Goal: Information Seeking & Learning: Check status

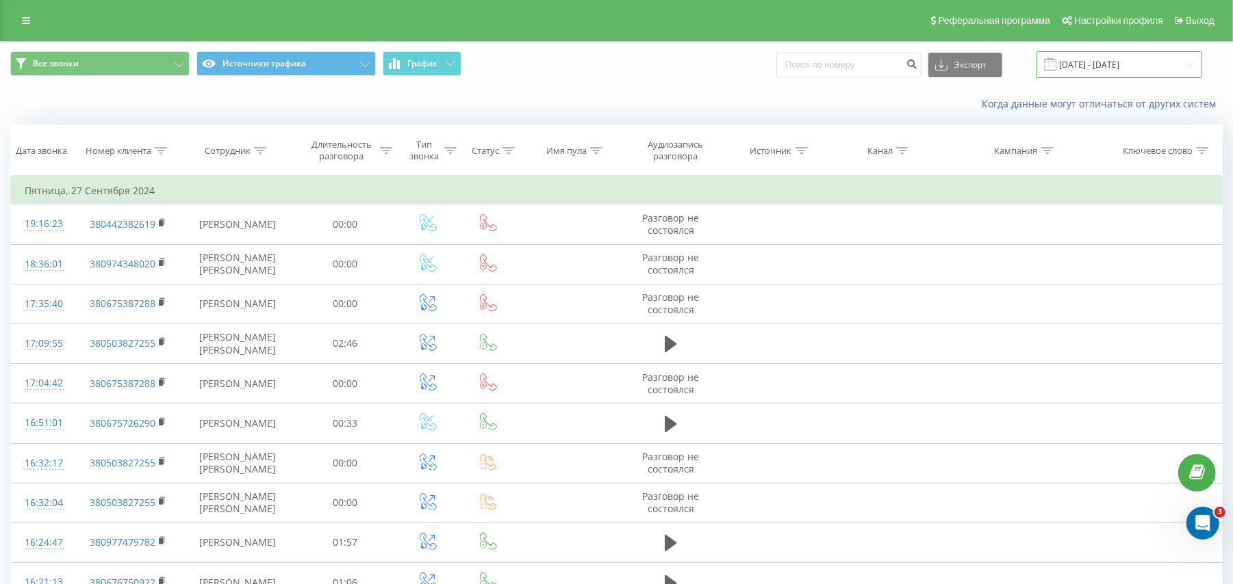
click at [1109, 66] on input "[DATE] - [DATE]" at bounding box center [1119, 64] width 166 height 27
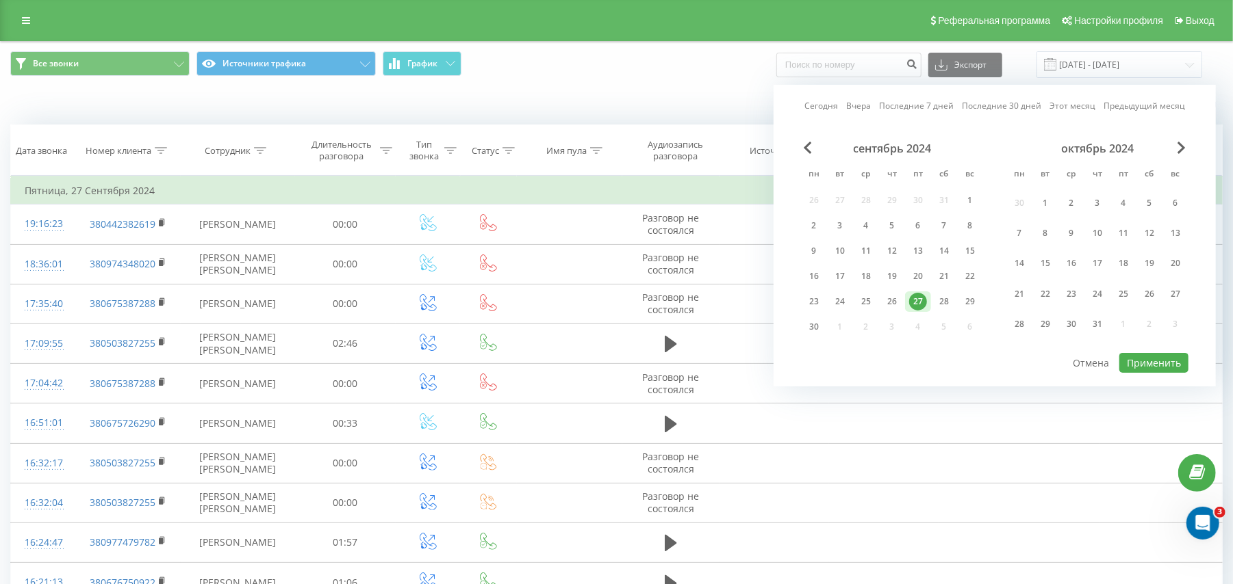
click at [824, 107] on link "Сегодня" at bounding box center [821, 105] width 34 height 13
click at [1150, 353] on button "Применить" at bounding box center [1153, 363] width 69 height 20
type input "[DATE] - [DATE]"
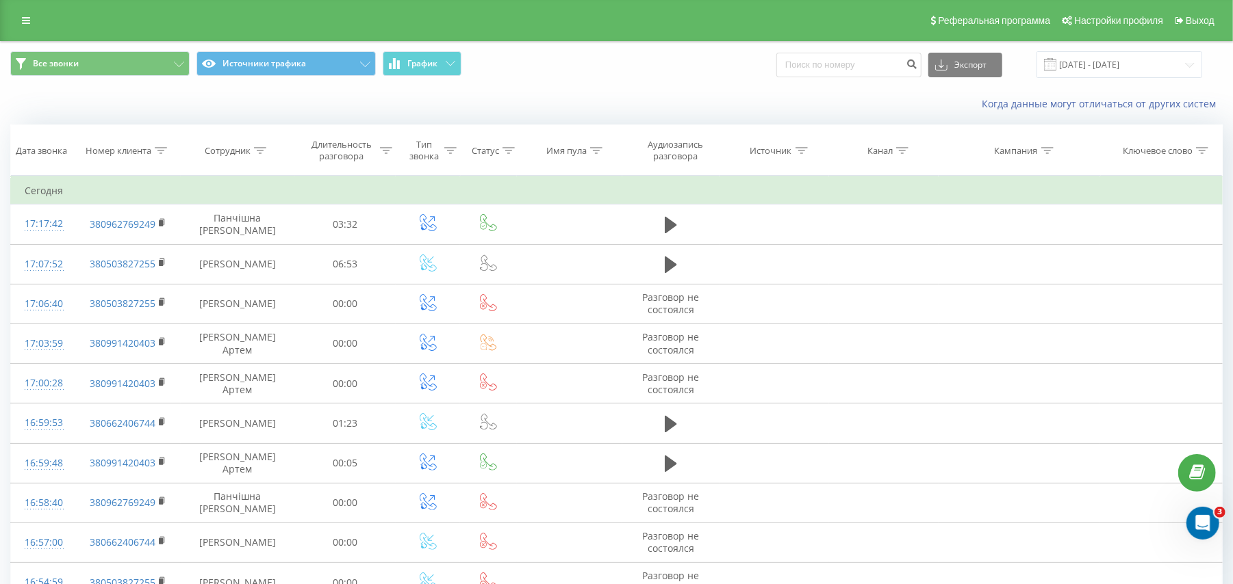
drag, startPoint x: 162, startPoint y: 149, endPoint x: 195, endPoint y: 176, distance: 42.8
click at [162, 149] on icon at bounding box center [161, 150] width 12 height 7
click at [116, 255] on input "text" at bounding box center [128, 249] width 120 height 24
paste input "0962769249"
click at [168, 283] on span "OK" at bounding box center [157, 275] width 38 height 21
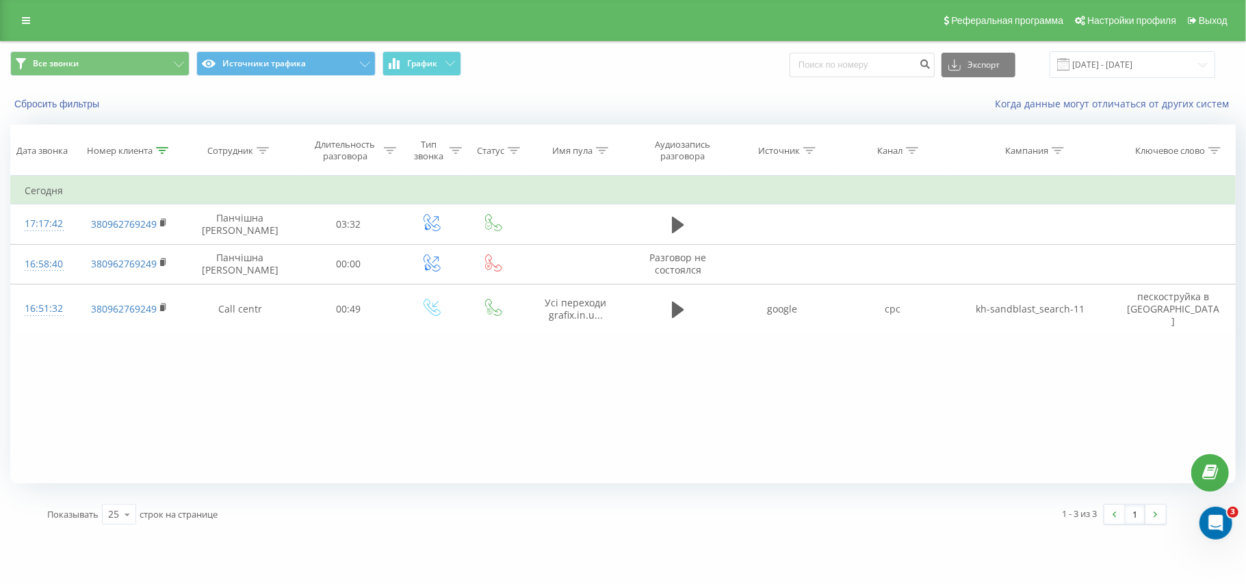
click at [162, 152] on icon at bounding box center [162, 150] width 12 height 7
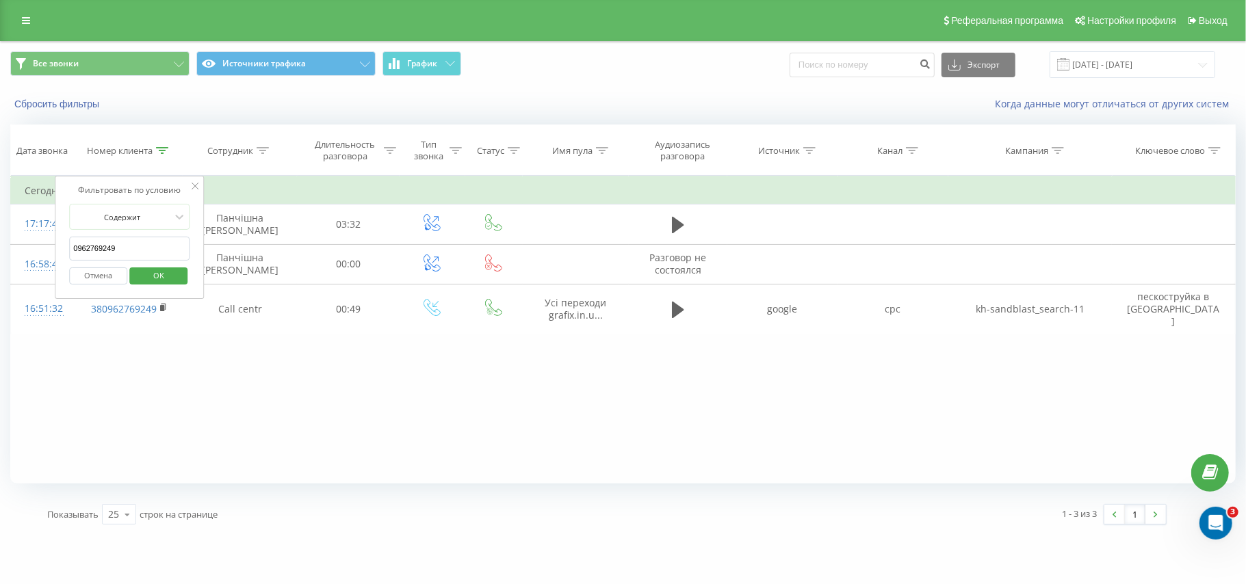
drag, startPoint x: 135, startPoint y: 249, endPoint x: 59, endPoint y: 258, distance: 76.5
click at [59, 258] on div "Фильтровать по условию Содержит 0962769249 Отмена OK" at bounding box center [129, 237] width 149 height 123
paste input "30028922"
click button "OK" at bounding box center [158, 276] width 58 height 17
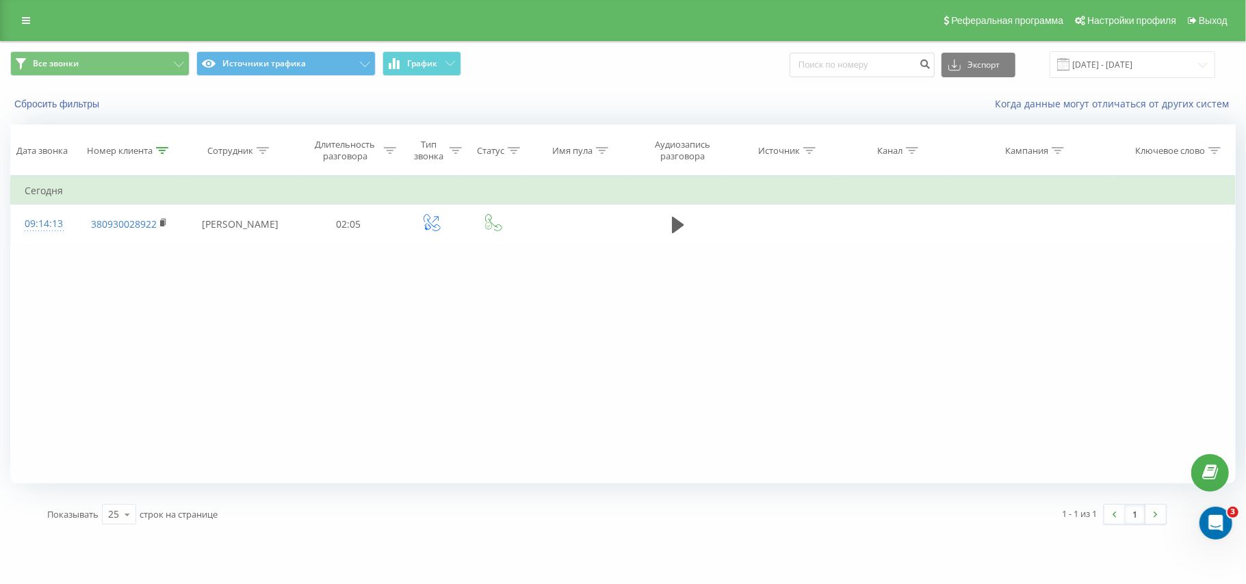
click at [156, 152] on icon at bounding box center [162, 150] width 12 height 7
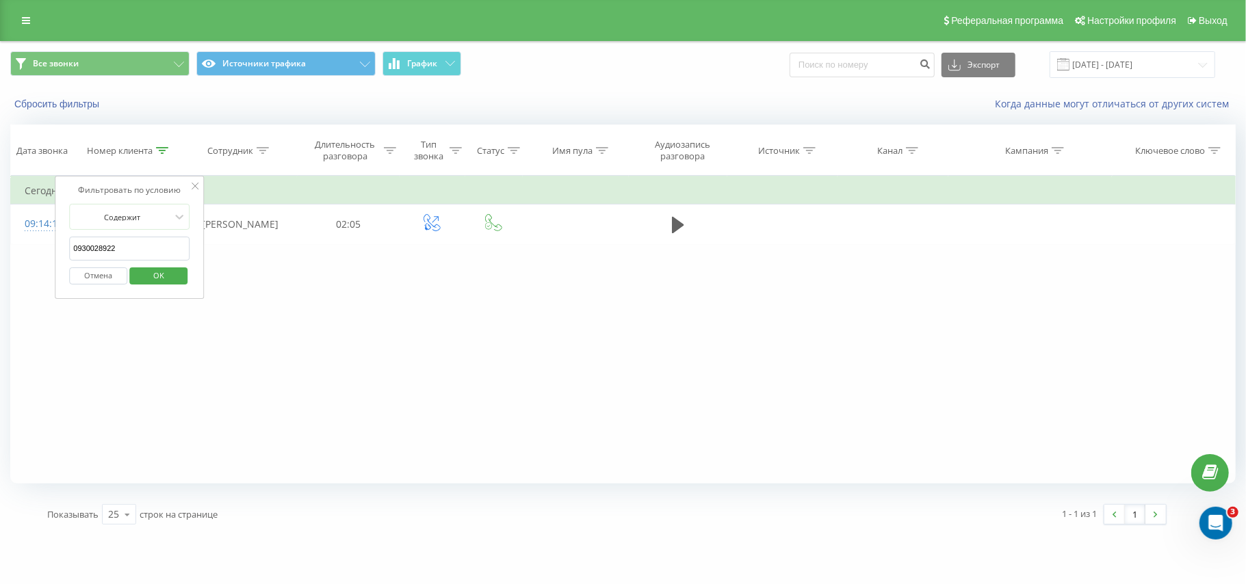
drag, startPoint x: 154, startPoint y: 246, endPoint x: 75, endPoint y: 253, distance: 79.6
click at [75, 253] on input "0930028922" at bounding box center [129, 249] width 120 height 24
paste input "504115100"
click button "OK" at bounding box center [158, 276] width 58 height 17
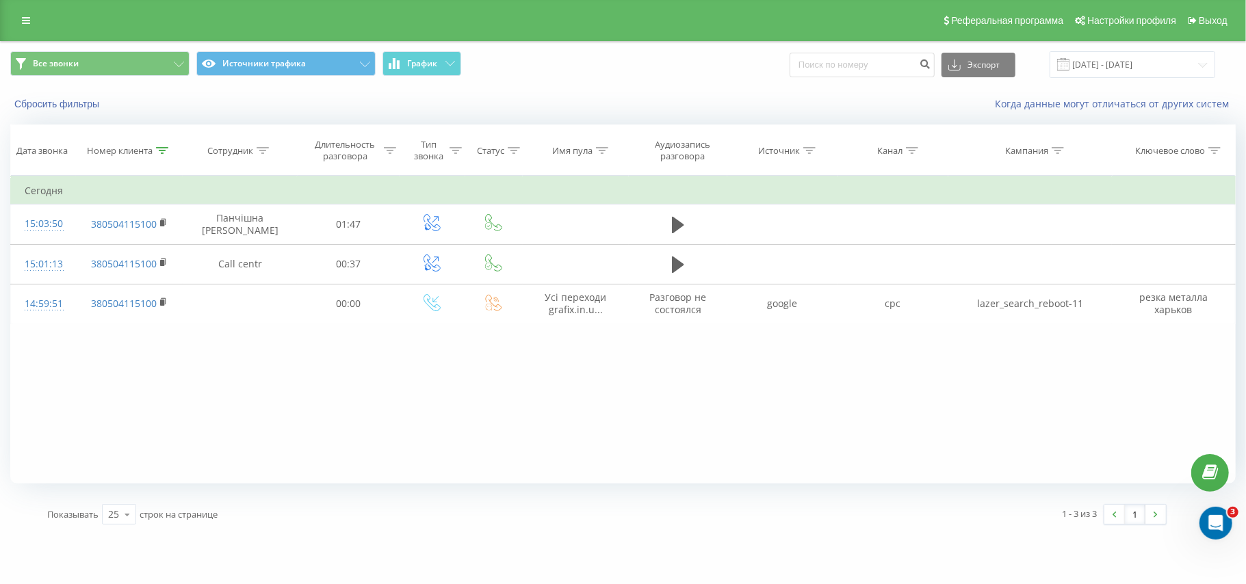
click at [167, 147] on icon at bounding box center [162, 150] width 12 height 7
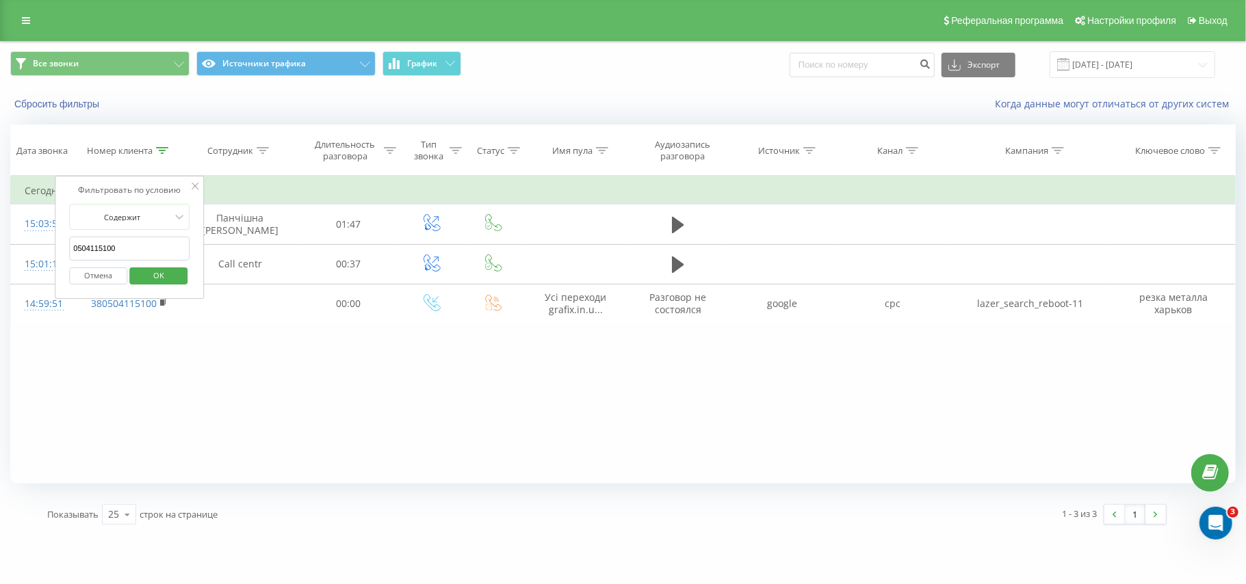
drag, startPoint x: 159, startPoint y: 250, endPoint x: 64, endPoint y: 253, distance: 94.5
click at [64, 253] on div "Фильтровать по условию Содержит 0504115100 Отмена OK" at bounding box center [129, 237] width 149 height 123
paste input "991420403"
click at [163, 280] on span "OK" at bounding box center [159, 275] width 38 height 21
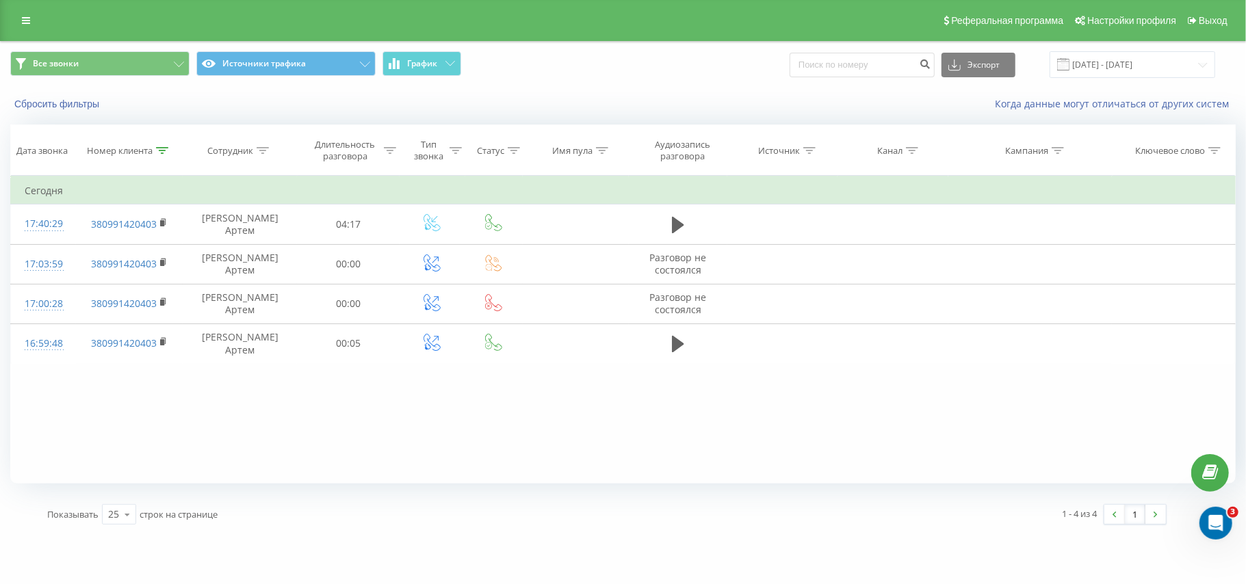
click at [157, 146] on div at bounding box center [162, 151] width 12 height 12
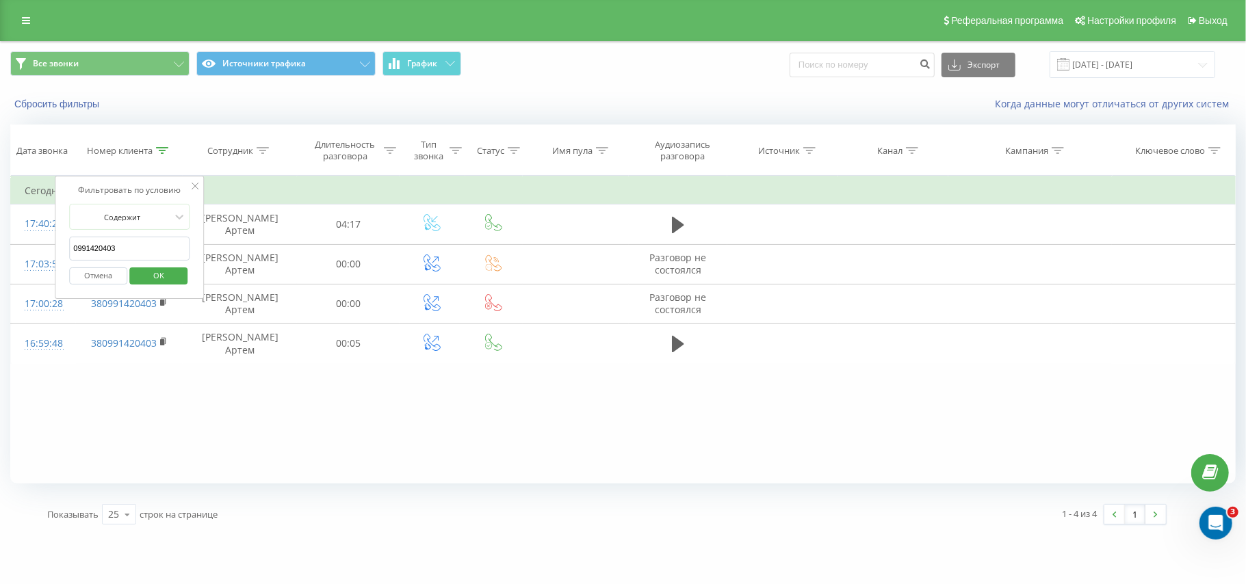
drag, startPoint x: 134, startPoint y: 250, endPoint x: 66, endPoint y: 252, distance: 67.8
click at [66, 252] on div "Фильтровать по условию Содержит 0991420403 Отмена OK" at bounding box center [129, 237] width 149 height 123
paste input "71701527"
click button "OK" at bounding box center [158, 276] width 58 height 17
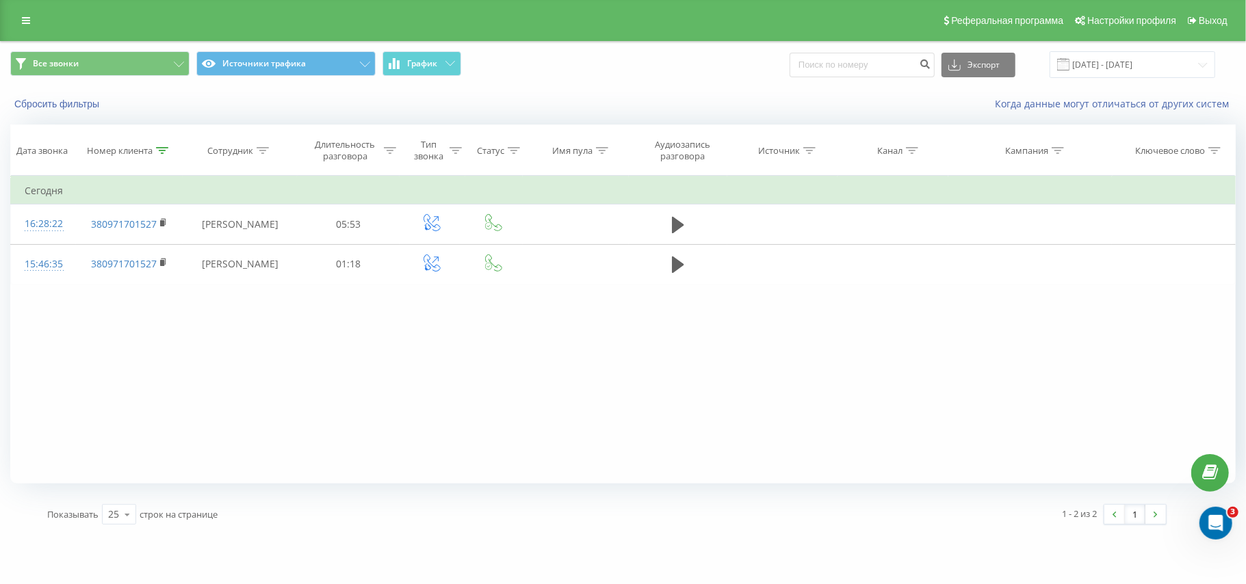
click at [156, 155] on div at bounding box center [162, 151] width 12 height 12
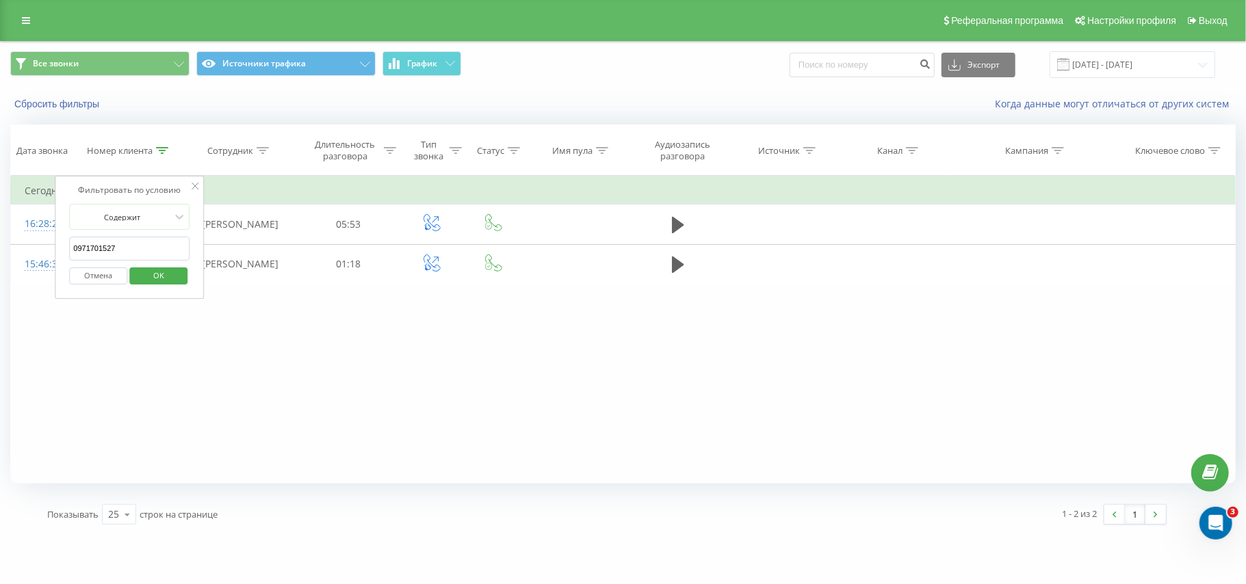
drag, startPoint x: 140, startPoint y: 242, endPoint x: 69, endPoint y: 242, distance: 70.5
click at [69, 242] on input "0971701527" at bounding box center [129, 249] width 120 height 24
paste input "674052550"
click button "OK" at bounding box center [158, 276] width 58 height 17
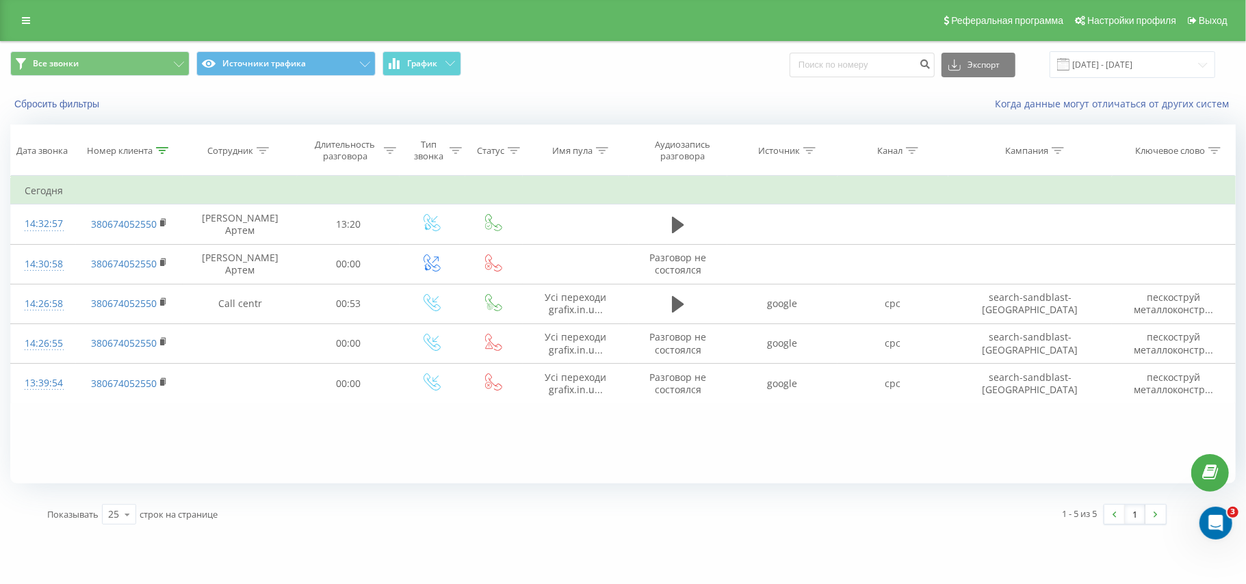
click at [157, 154] on div at bounding box center [162, 151] width 12 height 12
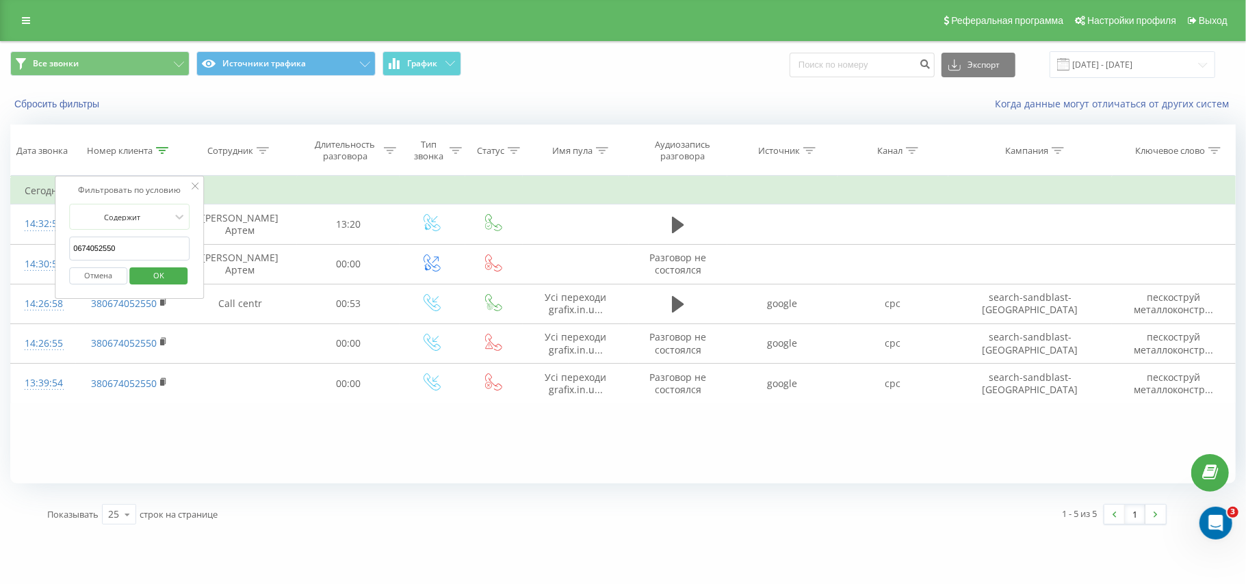
click at [135, 247] on form "Содержит 0674052550 Отмена OK" at bounding box center [129, 248] width 120 height 88
drag, startPoint x: 134, startPoint y: 247, endPoint x: 66, endPoint y: 250, distance: 68.5
click at [67, 250] on div "Фильтровать по условию Содержит 0674052550 Отмена OK" at bounding box center [129, 237] width 149 height 123
paste input "380937840524"
click button "OK" at bounding box center [158, 276] width 58 height 17
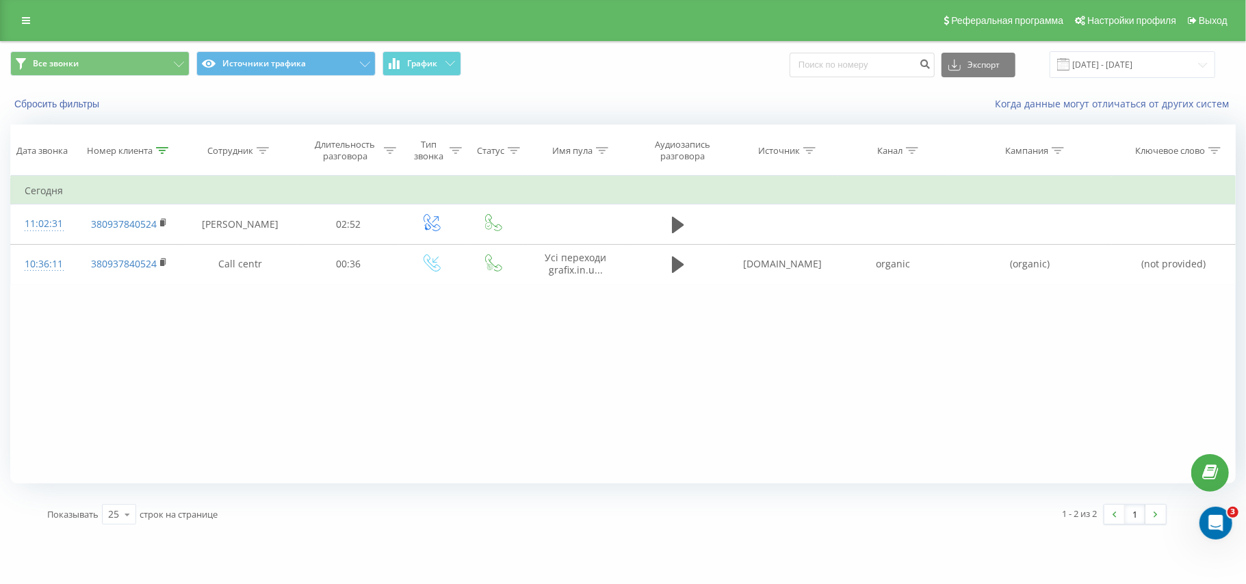
click at [162, 154] on div at bounding box center [162, 151] width 12 height 12
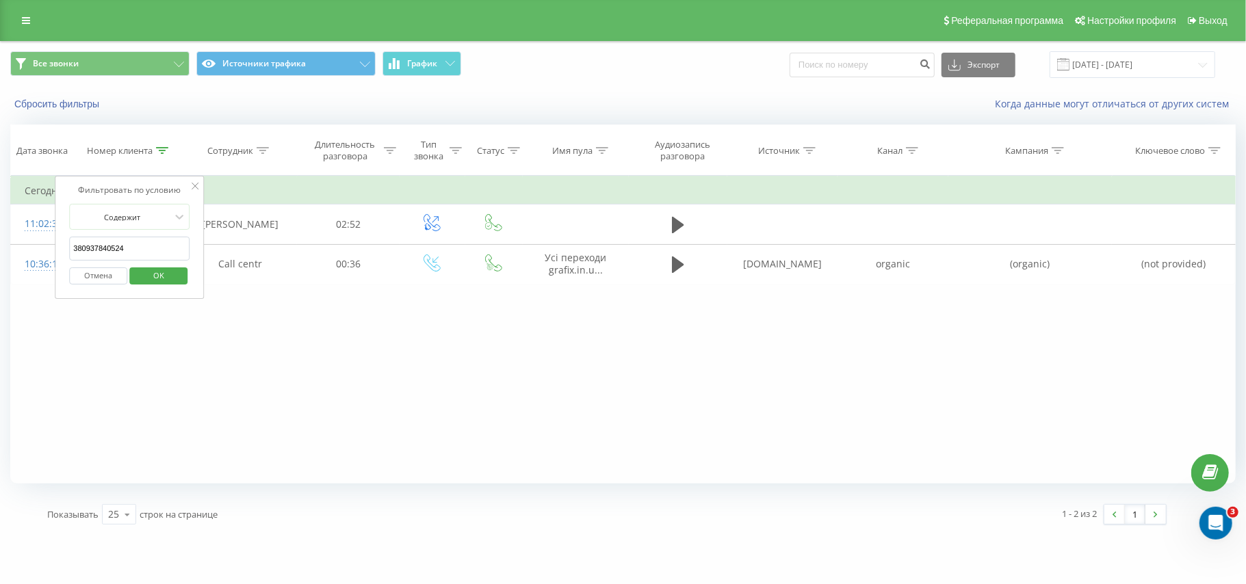
drag, startPoint x: 130, startPoint y: 245, endPoint x: 55, endPoint y: 246, distance: 74.6
click at [55, 246] on div "Фильтровать по условию Содержит 380937840524 Отмена OK" at bounding box center [129, 237] width 149 height 123
paste input "0930210376"
type input "0930210376"
click button "OK" at bounding box center [158, 276] width 58 height 17
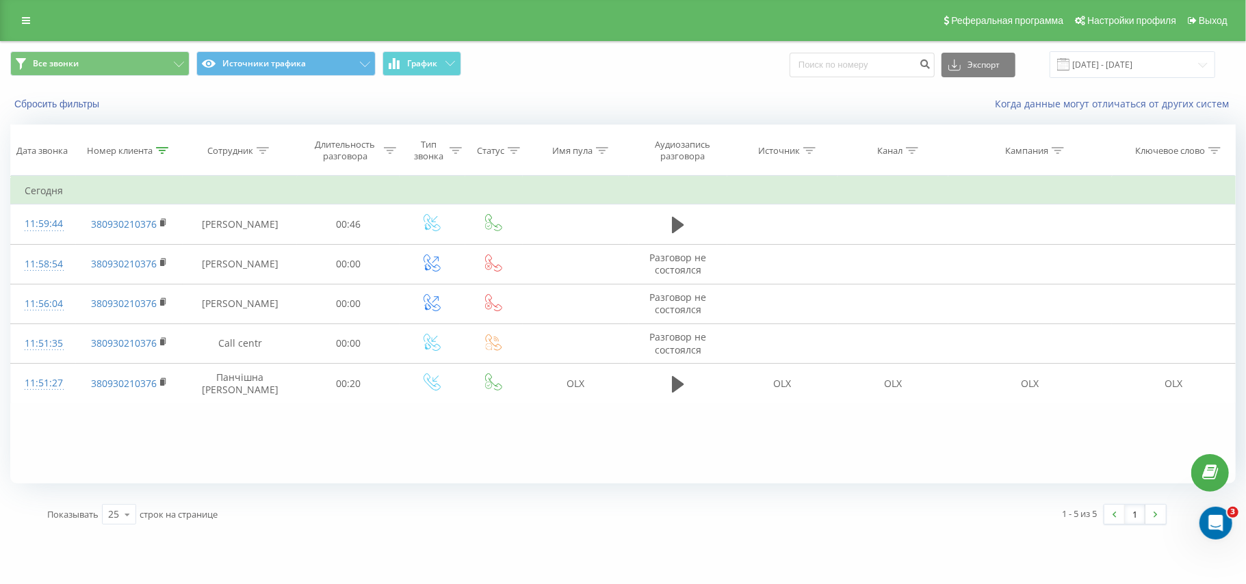
click at [151, 148] on div "Номер клиента" at bounding box center [120, 151] width 66 height 12
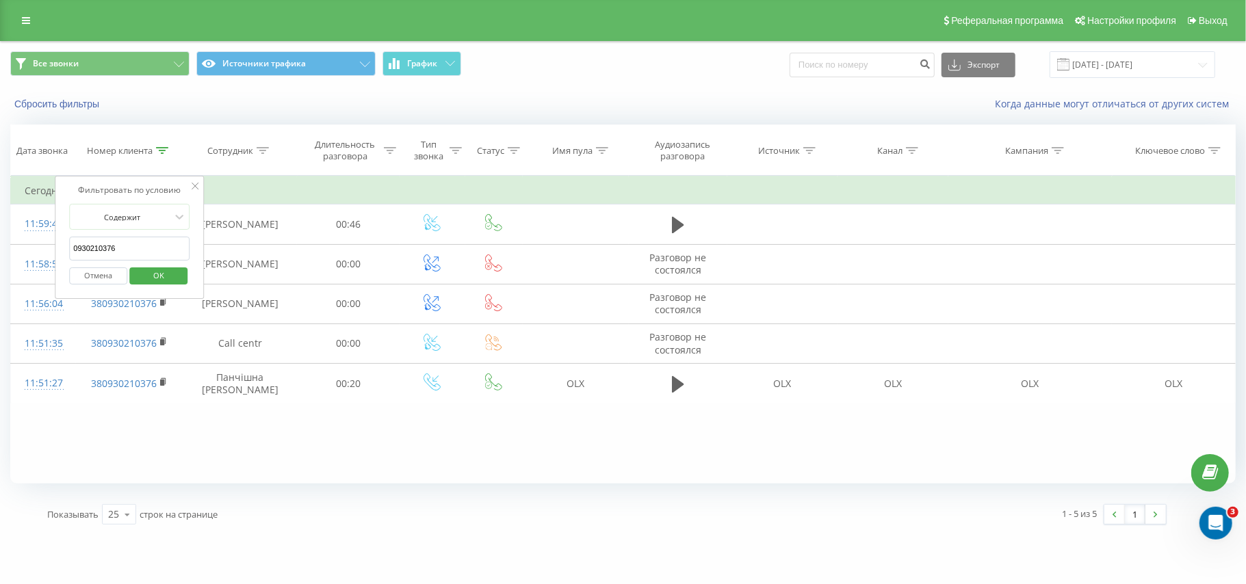
drag, startPoint x: 114, startPoint y: 250, endPoint x: 70, endPoint y: 244, distance: 44.2
click at [70, 244] on input "0930210376" at bounding box center [129, 249] width 120 height 24
paste input "0507153451"
click button "OK" at bounding box center [158, 276] width 58 height 17
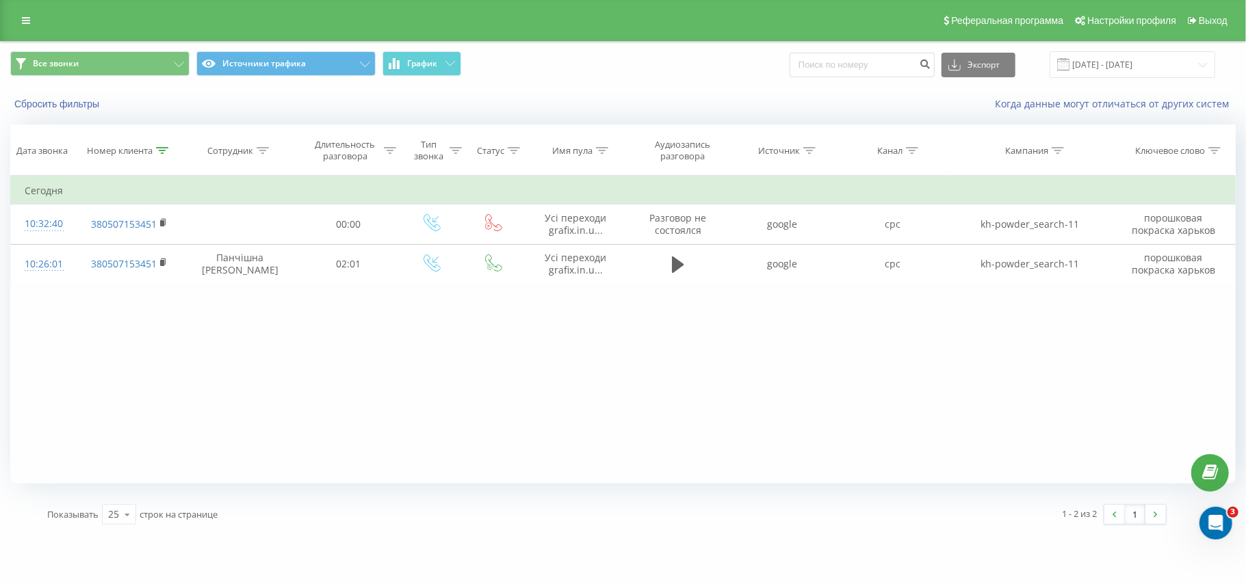
click at [159, 146] on div at bounding box center [162, 151] width 12 height 12
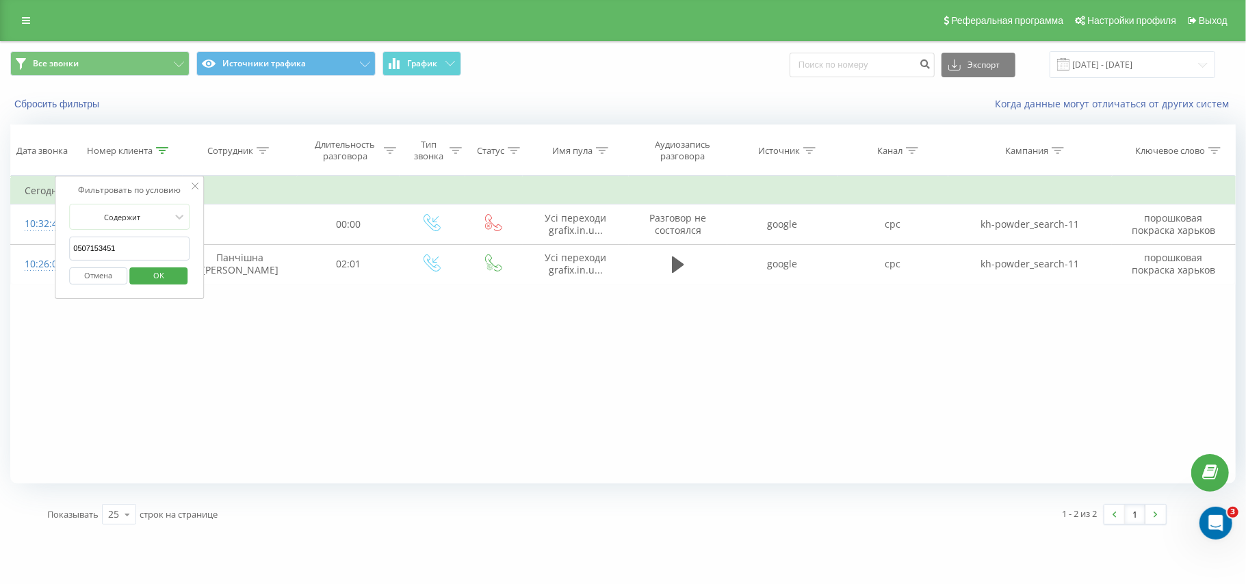
drag, startPoint x: 140, startPoint y: 248, endPoint x: 59, endPoint y: 239, distance: 81.2
click at [59, 239] on div "Фильтровать по условию Содержит 0507153451 Отмена OK" at bounding box center [129, 237] width 149 height 123
paste input "662439028"
type input "0662439028"
click button "OK" at bounding box center [158, 276] width 58 height 17
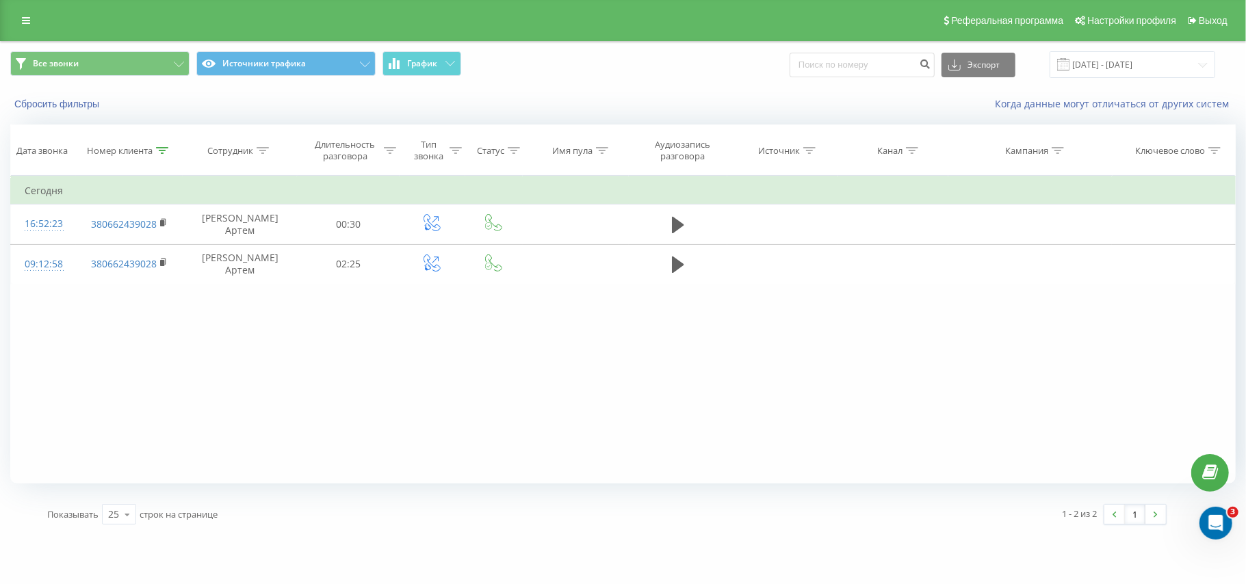
click at [157, 156] on div at bounding box center [162, 151] width 12 height 12
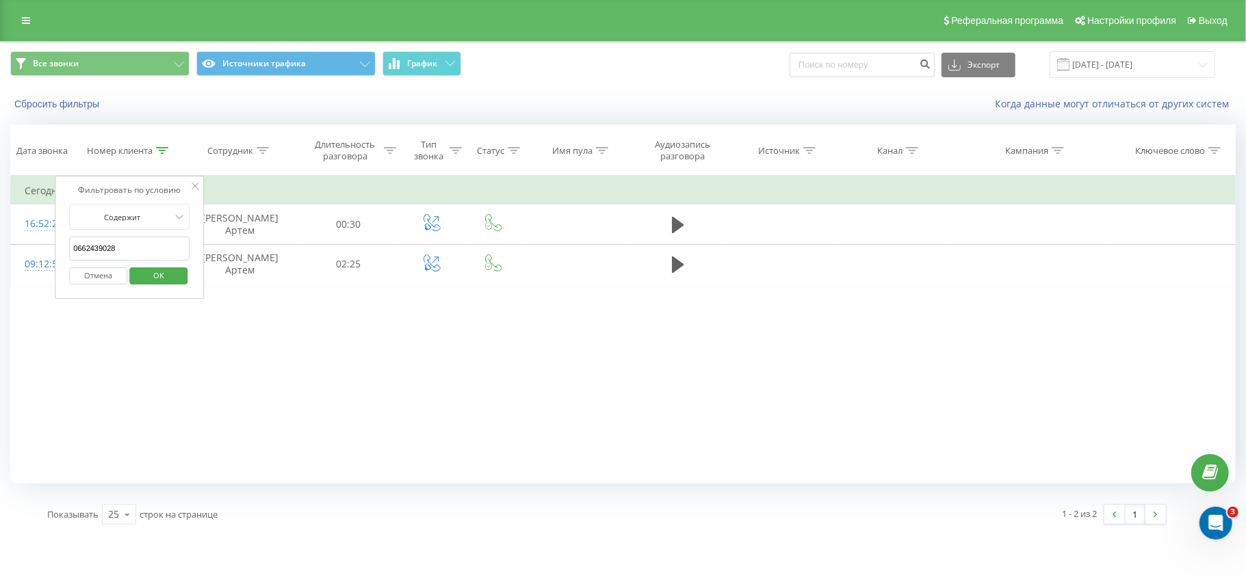
drag, startPoint x: 155, startPoint y: 250, endPoint x: 66, endPoint y: 255, distance: 89.1
click at [66, 255] on div "Фильтровать по условию Содержит 0662439028 Отмена OK" at bounding box center [129, 237] width 149 height 123
paste input "0676245648"
click at [149, 283] on span "OK" at bounding box center [159, 275] width 38 height 21
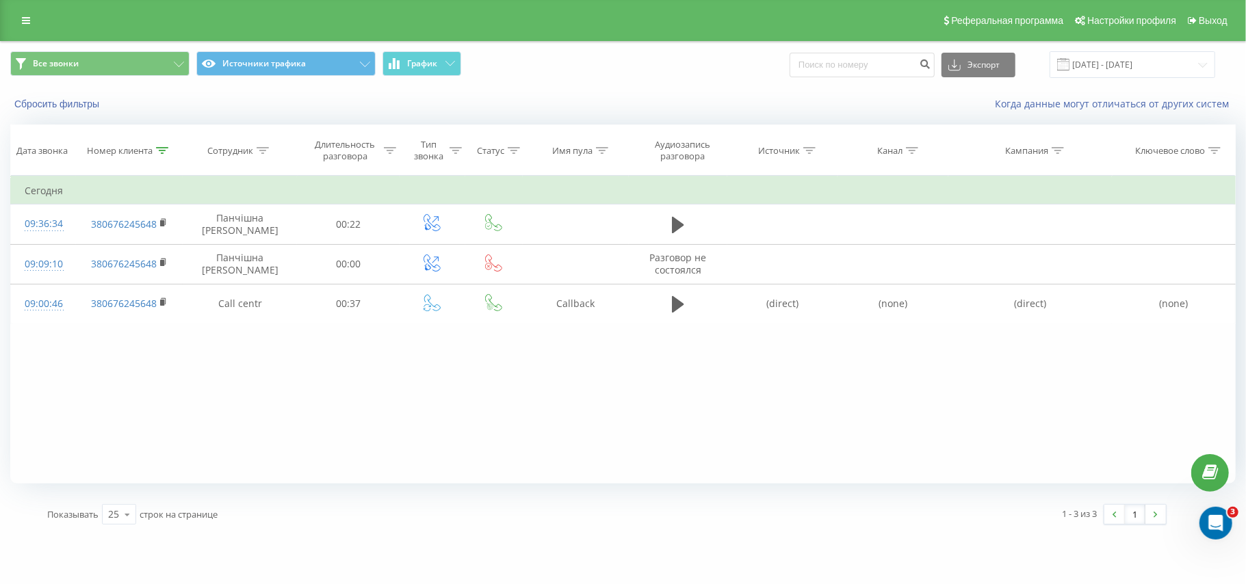
click at [162, 145] on div at bounding box center [162, 151] width 12 height 12
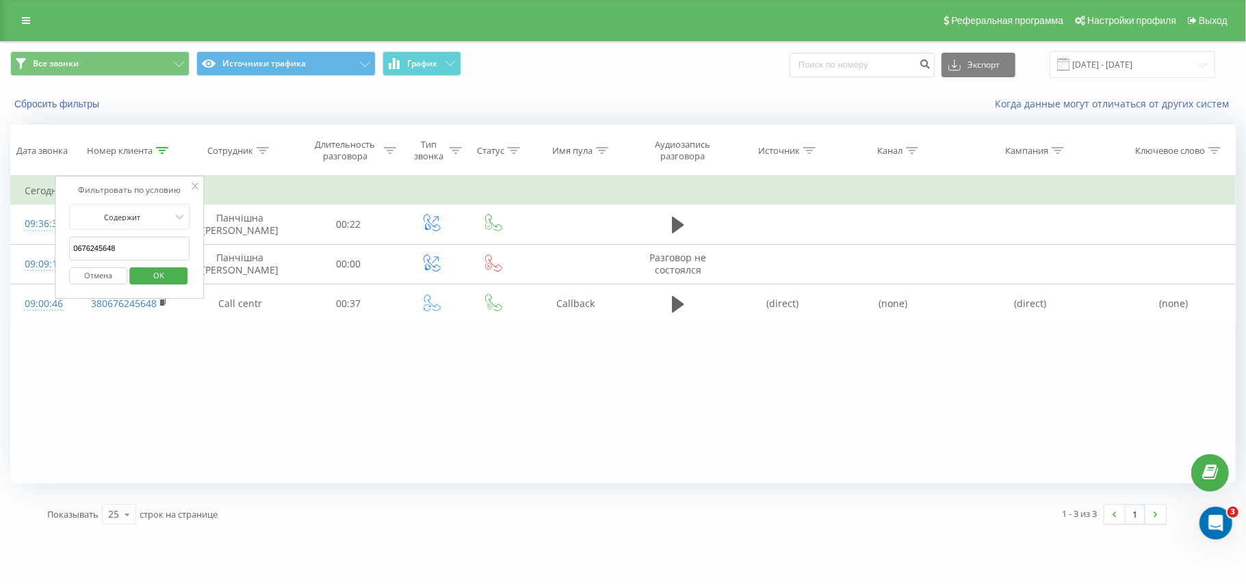
drag, startPoint x: 133, startPoint y: 247, endPoint x: 72, endPoint y: 244, distance: 61.0
click at [72, 244] on input "0676245648" at bounding box center [129, 249] width 120 height 24
paste input "5773529"
type input "0675773529"
click button "OK" at bounding box center [158, 276] width 58 height 17
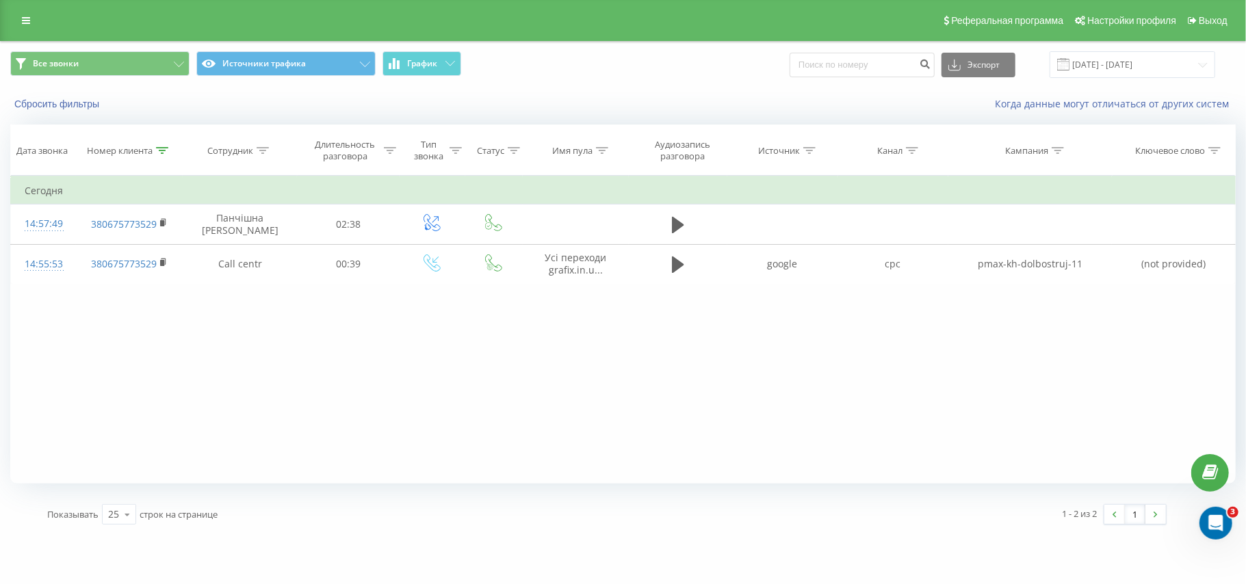
drag, startPoint x: 170, startPoint y: 144, endPoint x: 163, endPoint y: 146, distance: 7.1
click at [163, 146] on th "Номер клиента" at bounding box center [129, 150] width 107 height 51
click at [163, 146] on div at bounding box center [162, 151] width 12 height 12
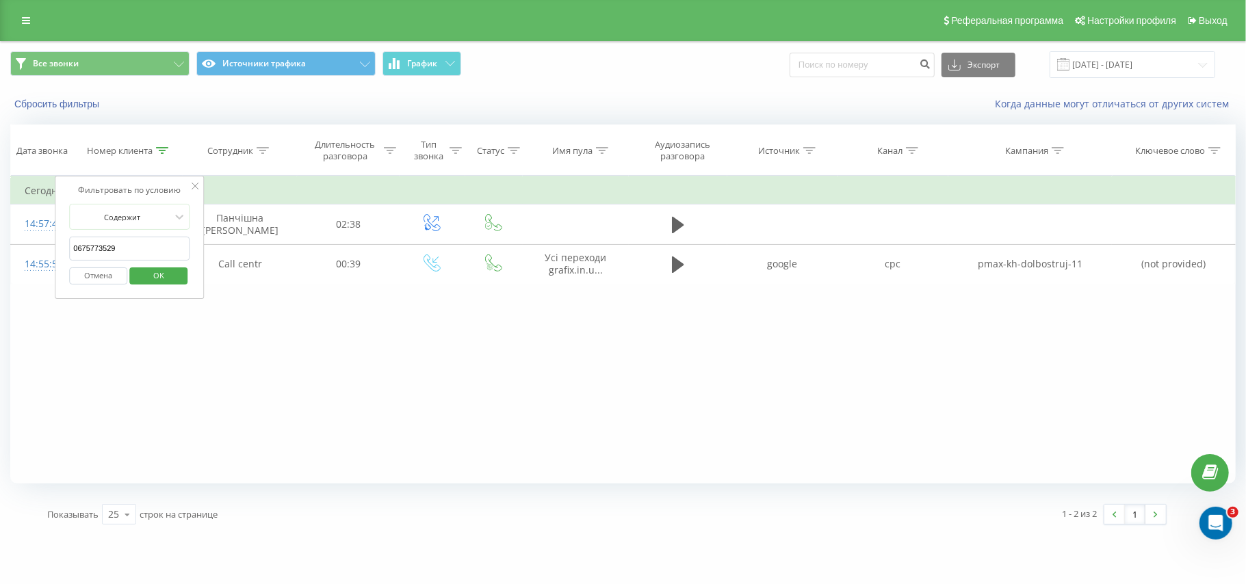
drag, startPoint x: 133, startPoint y: 244, endPoint x: 75, endPoint y: 250, distance: 57.8
click at [75, 250] on input "0675773529" at bounding box center [129, 249] width 120 height 24
paste input "0675451305"
type input "0675451305"
click button "OK" at bounding box center [158, 276] width 58 height 17
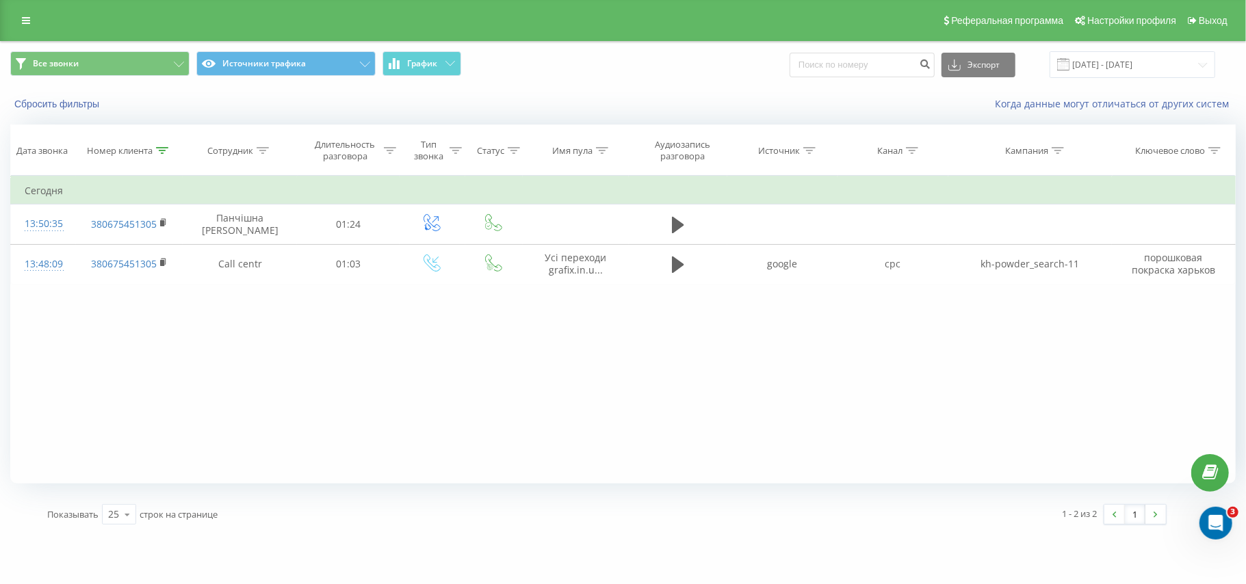
click at [170, 146] on div "Номер клиента" at bounding box center [129, 151] width 107 height 12
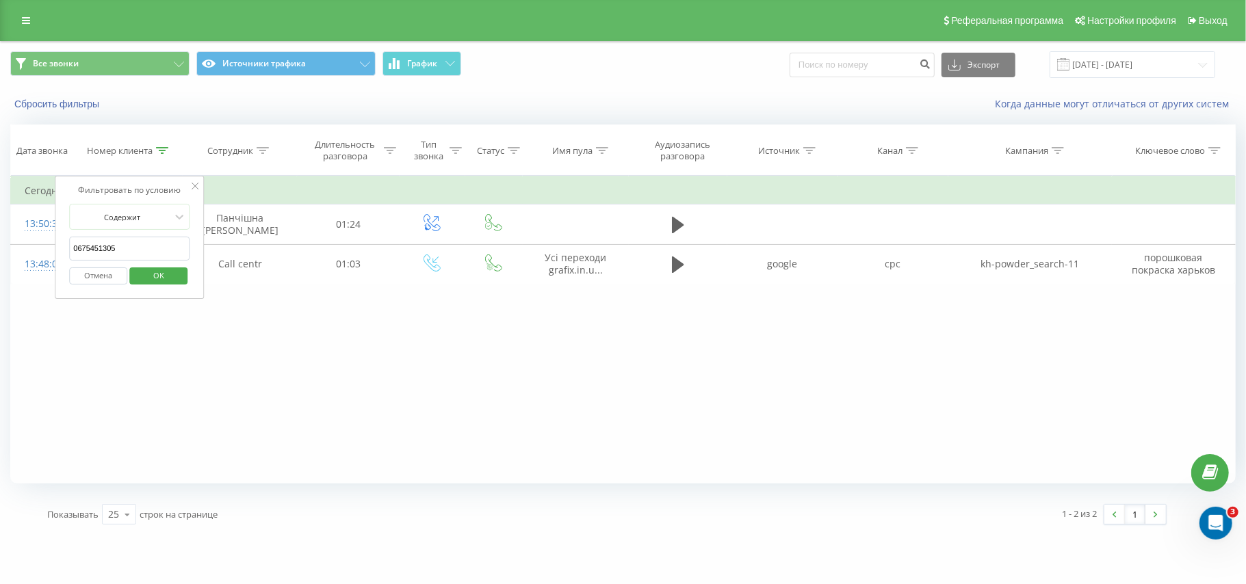
click at [157, 157] on div at bounding box center [162, 151] width 12 height 12
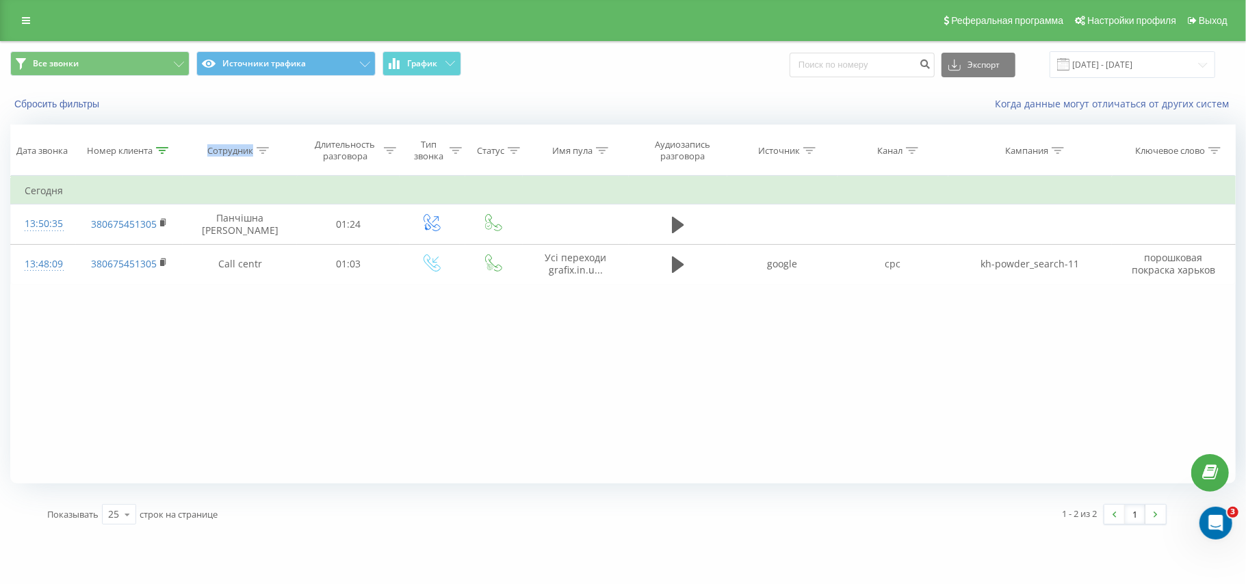
click at [157, 157] on div at bounding box center [162, 151] width 12 height 12
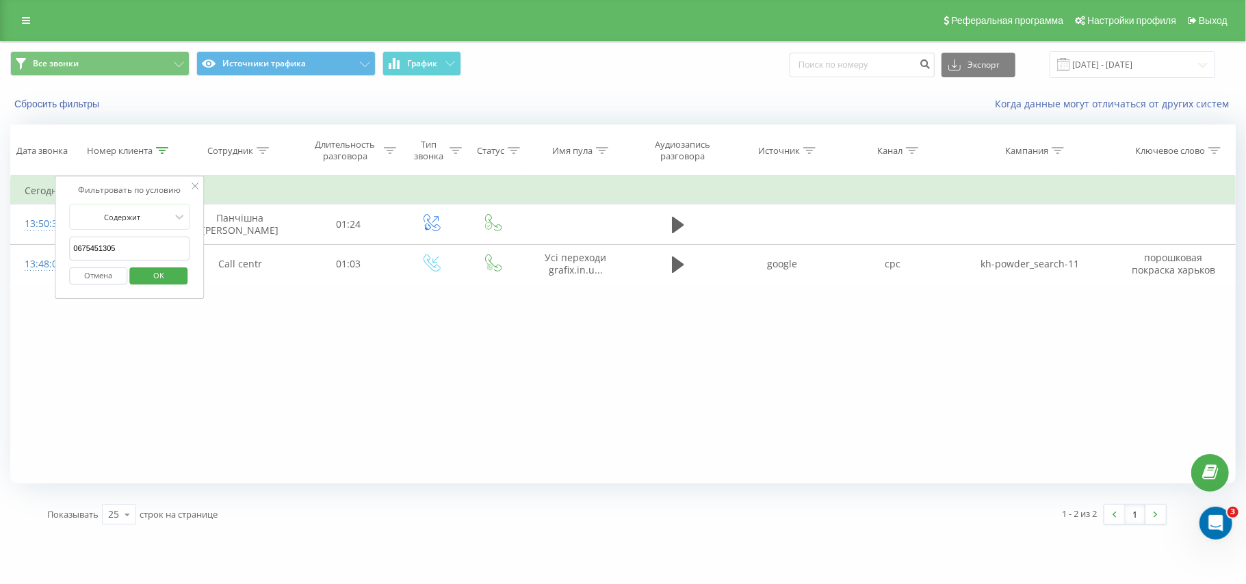
drag, startPoint x: 124, startPoint y: 255, endPoint x: 55, endPoint y: 244, distance: 70.0
click at [55, 244] on div "Фильтровать по условию Содержит 0675451305 Отмена OK" at bounding box center [129, 237] width 149 height 123
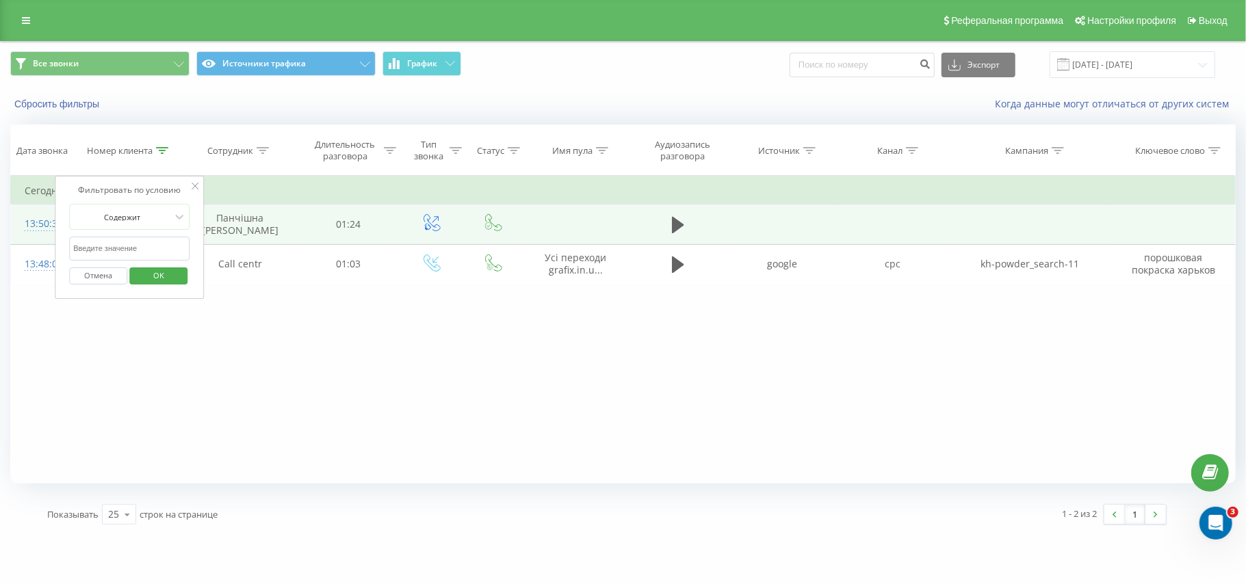
paste input "0977376944"
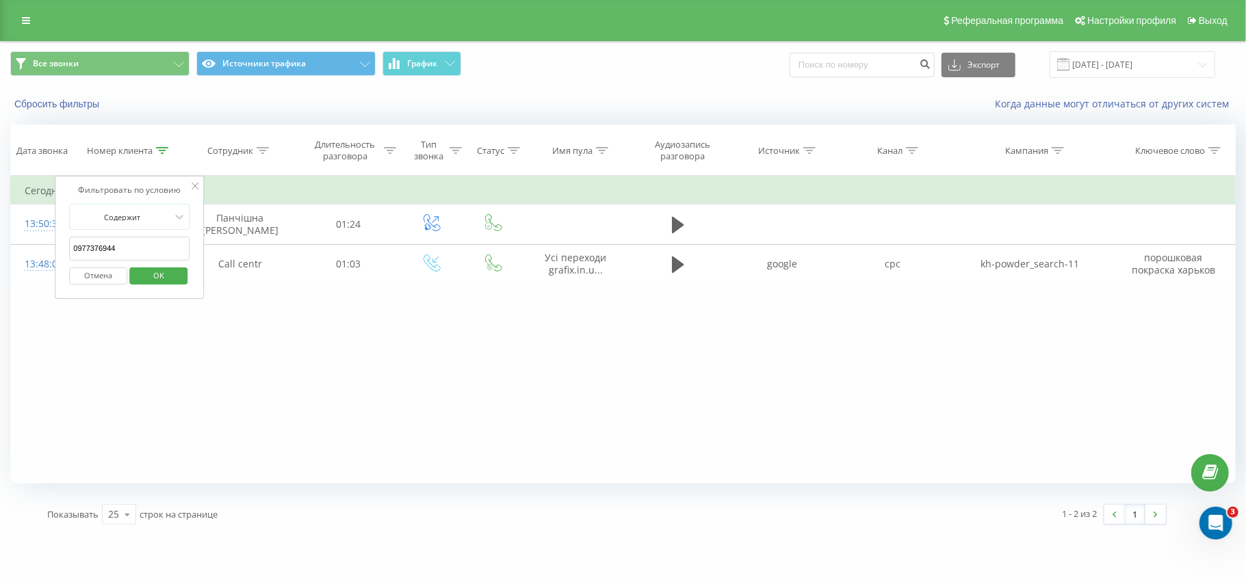
click at [179, 285] on button "OK" at bounding box center [158, 276] width 58 height 17
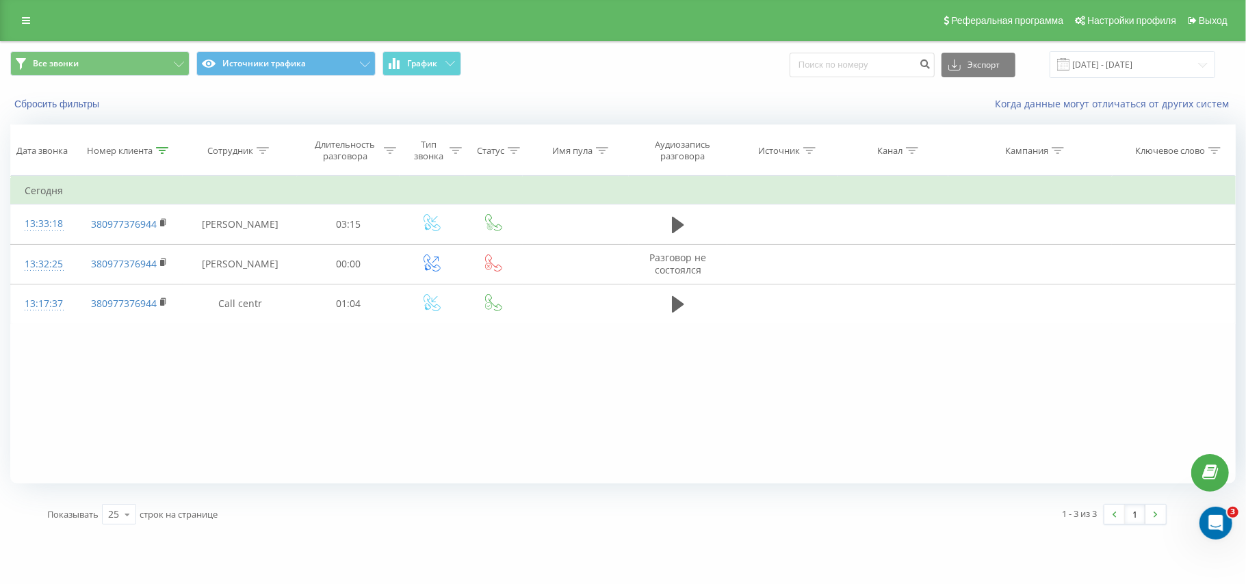
click at [160, 144] on th "Номер клиента" at bounding box center [129, 150] width 107 height 51
click at [164, 155] on div at bounding box center [162, 151] width 12 height 12
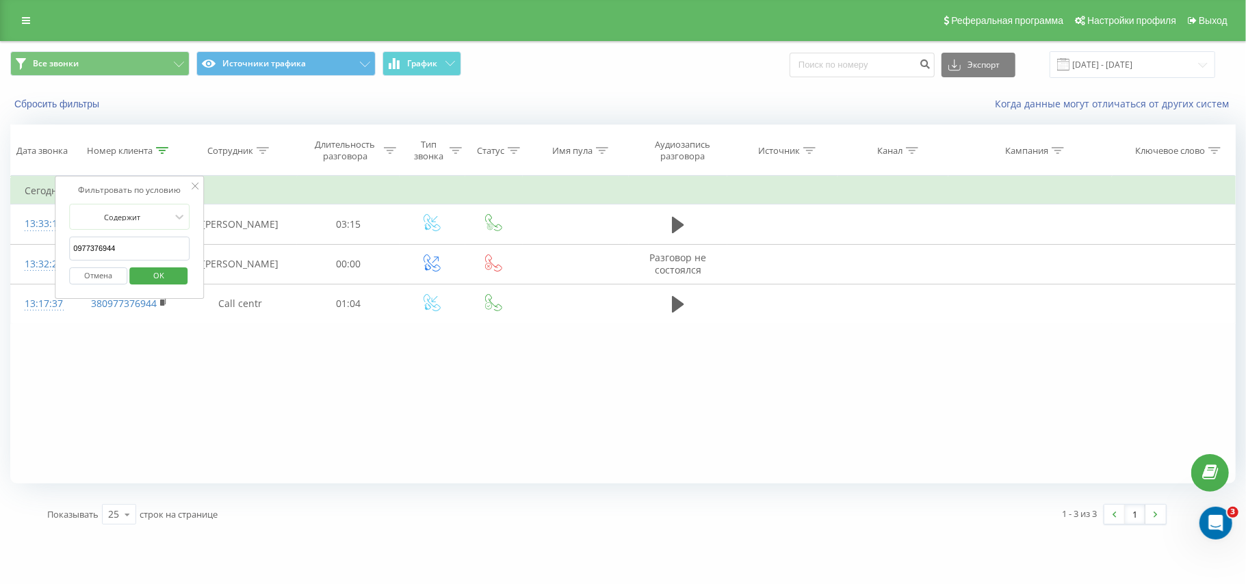
drag, startPoint x: 157, startPoint y: 244, endPoint x: 69, endPoint y: 242, distance: 88.3
click at [69, 242] on input "0977376944" at bounding box center [129, 249] width 120 height 24
paste input "80500655431"
type input "80500655431"
click button "OK" at bounding box center [158, 276] width 58 height 17
